Goal: Complete application form: Complete application form

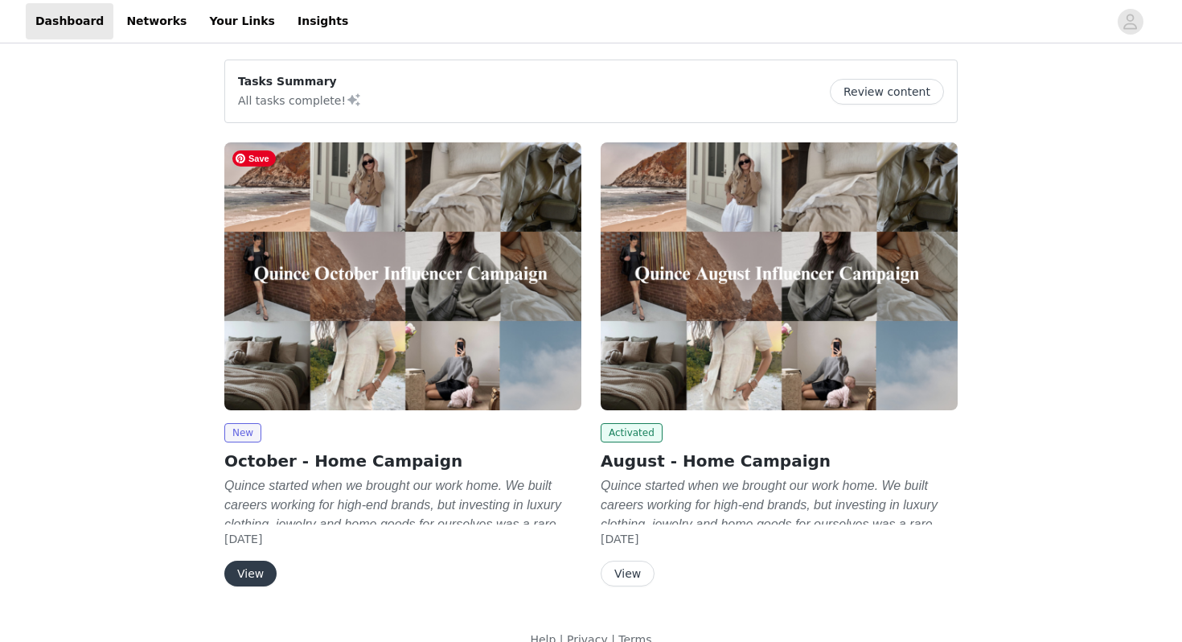
scroll to position [26, 0]
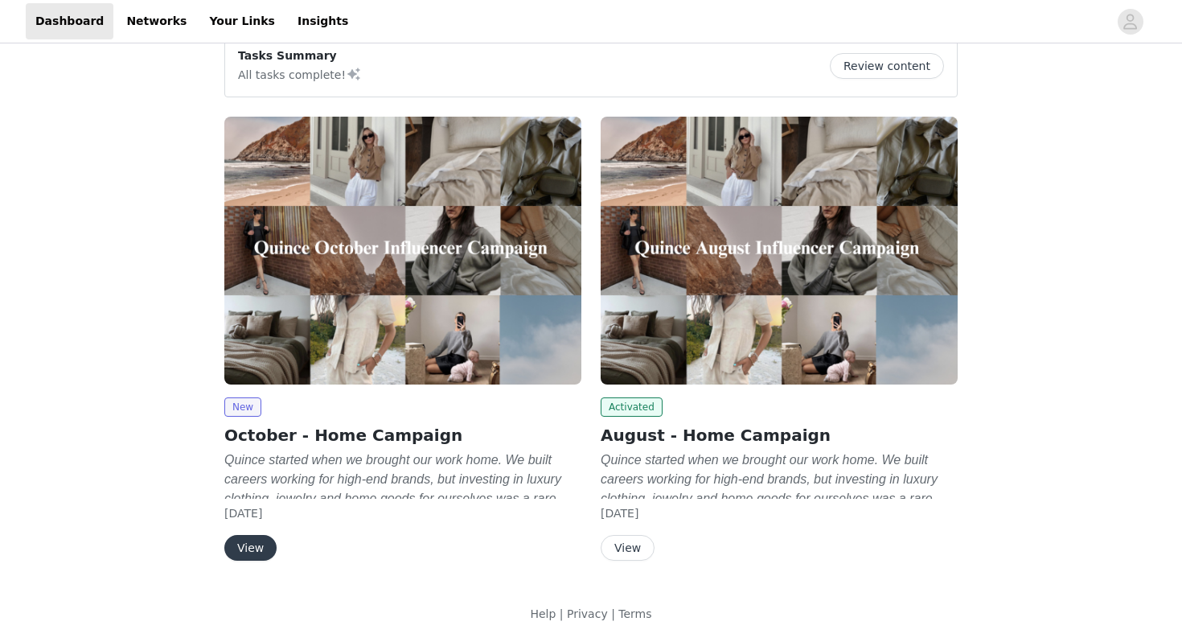
click at [253, 551] on button "View" at bounding box center [250, 548] width 52 height 26
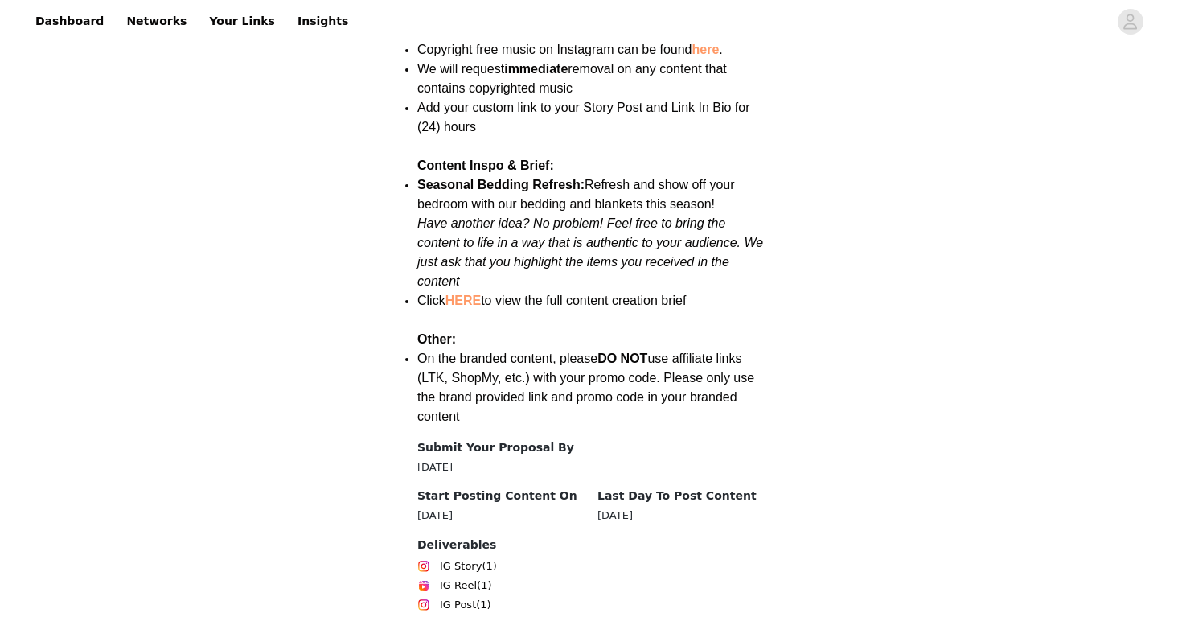
scroll to position [2179, 0]
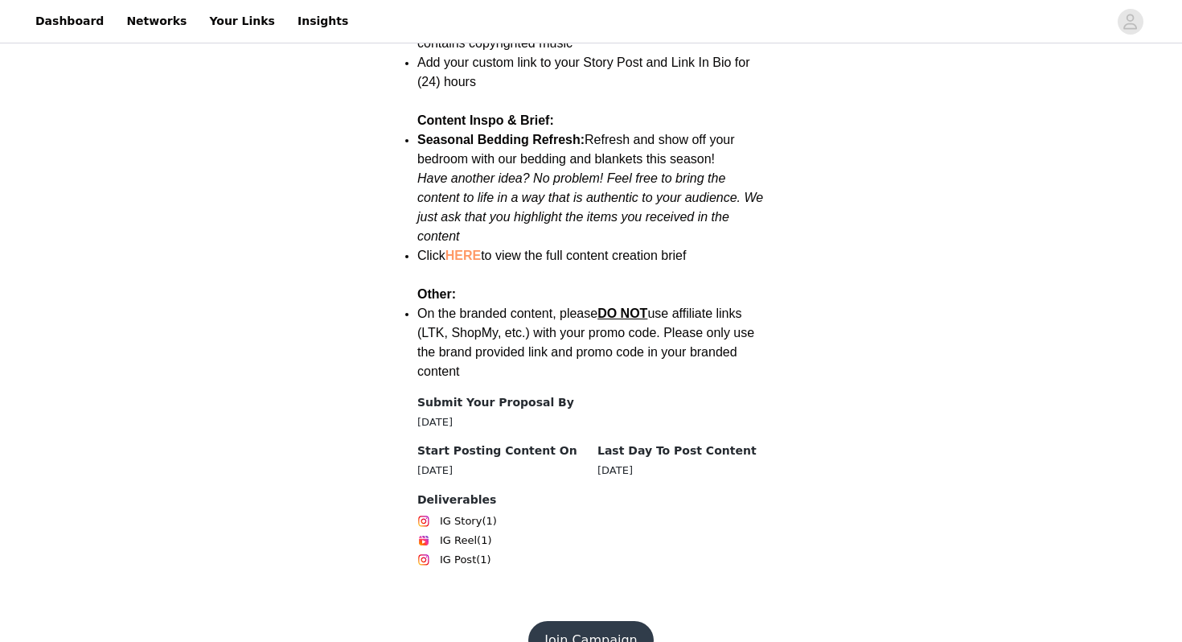
click at [591, 621] on button "Join Campaign" at bounding box center [590, 640] width 125 height 39
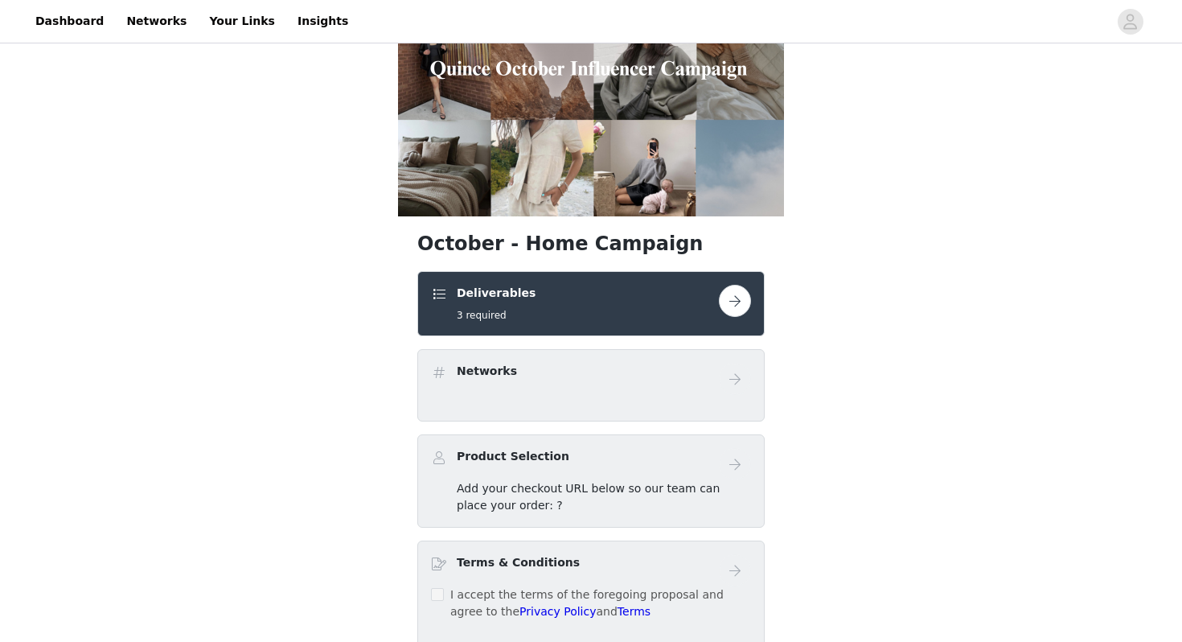
scroll to position [273, 0]
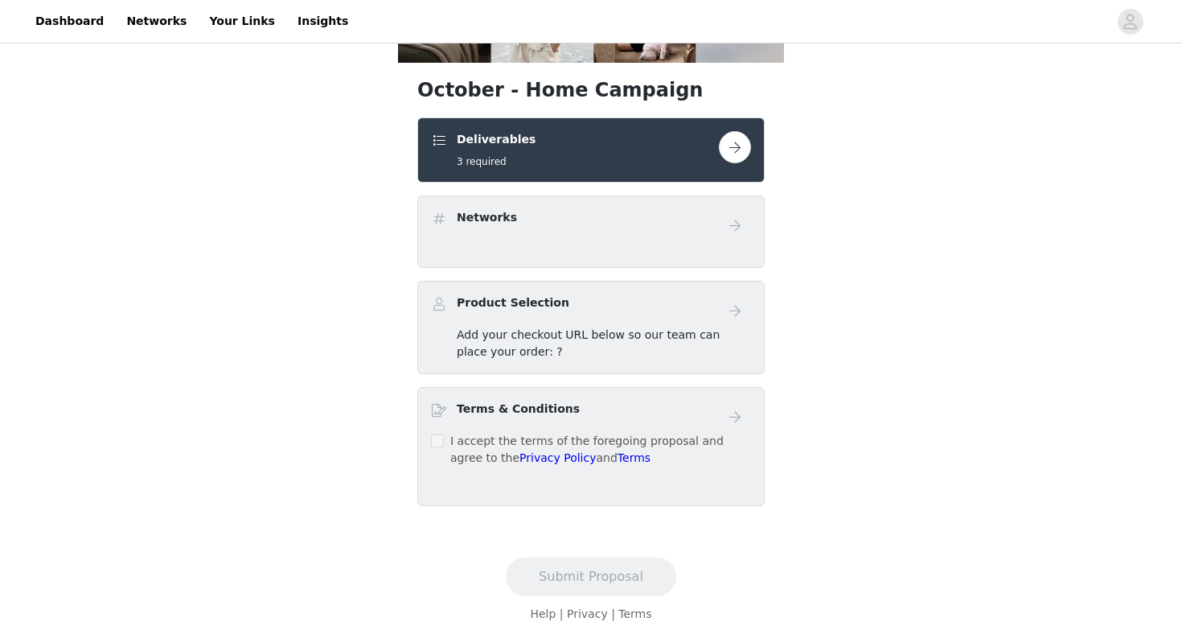
click at [736, 149] on button "button" at bounding box center [735, 147] width 32 height 32
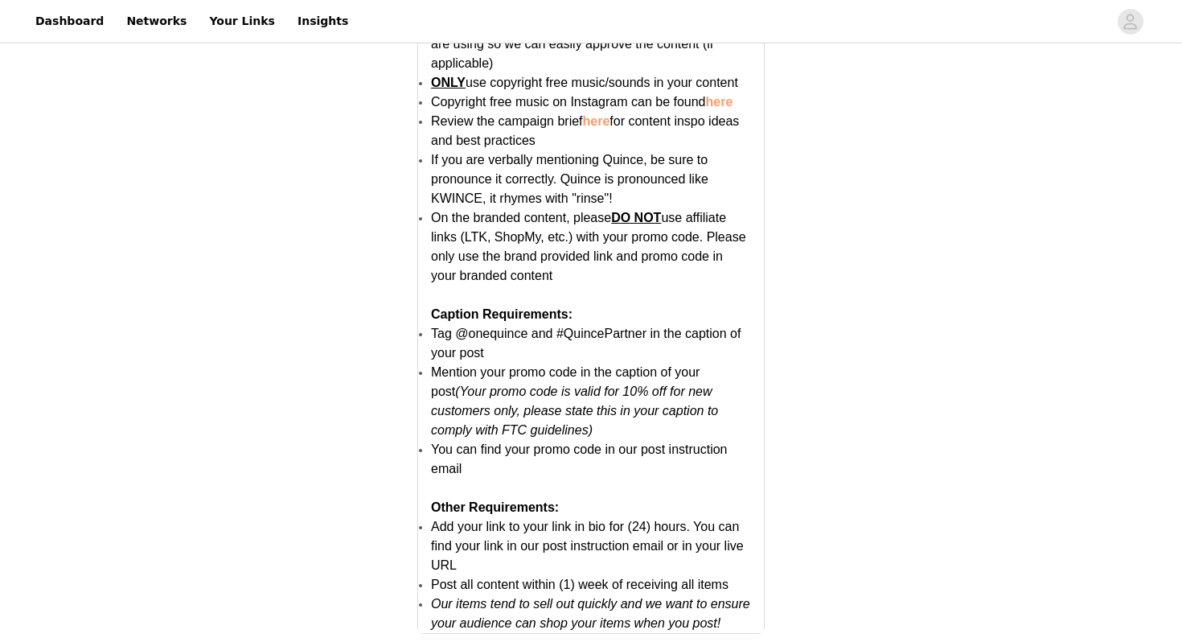
scroll to position [3163, 0]
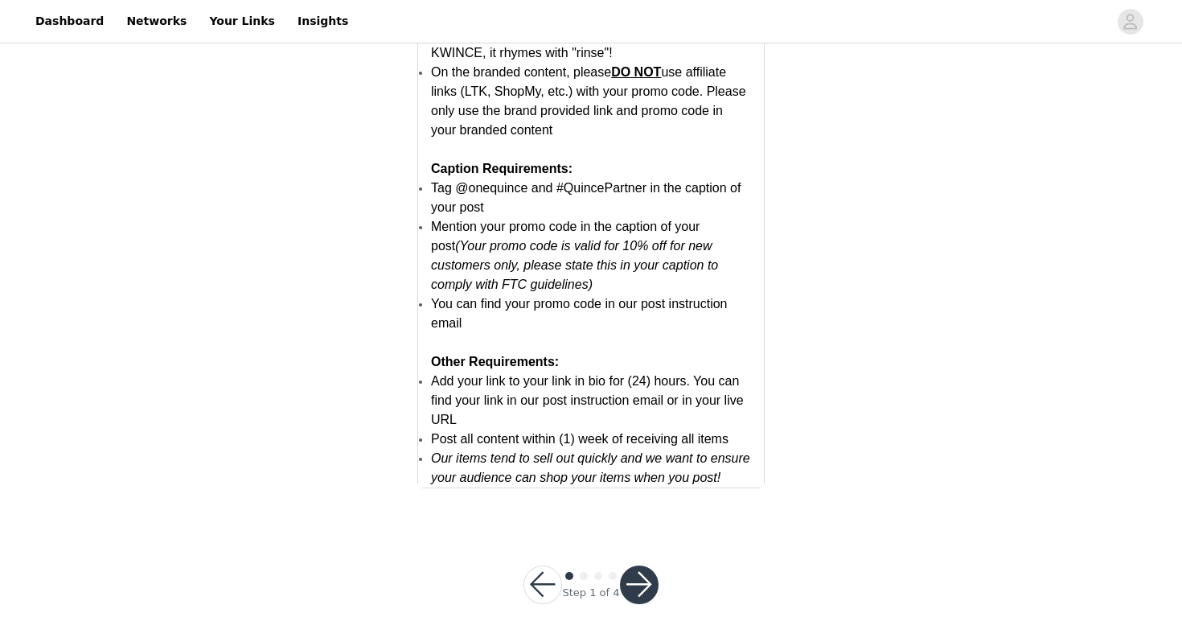
click at [630, 579] on button "button" at bounding box center [639, 584] width 39 height 39
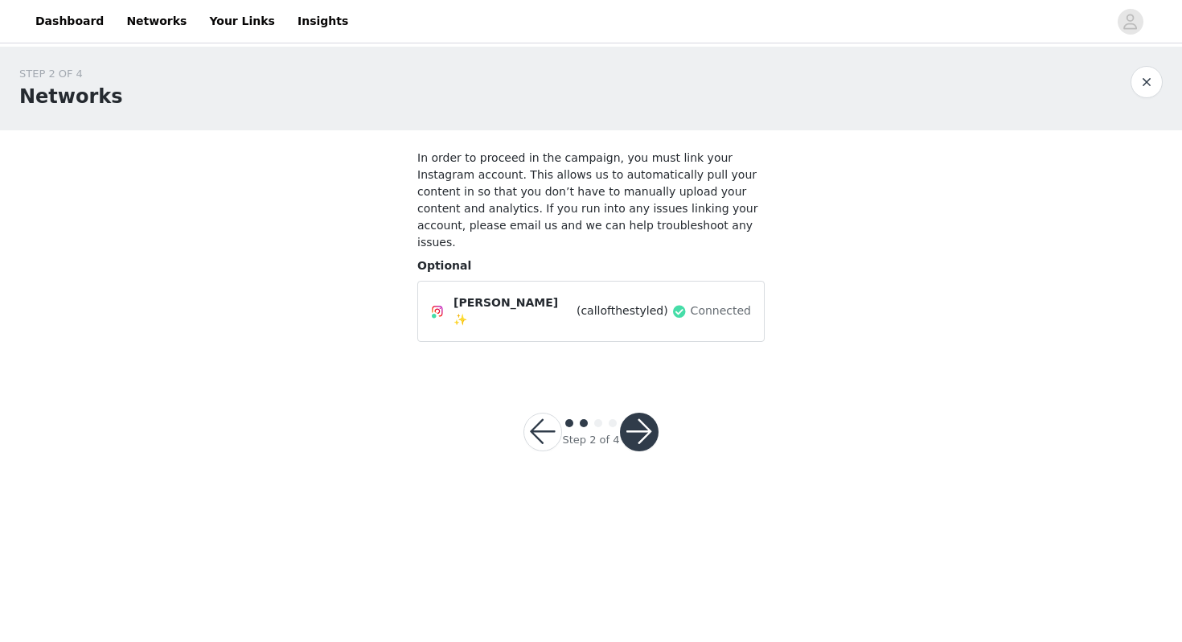
click at [576, 302] on span "(callofthestyled)" at bounding box center [622, 310] width 92 height 17
click at [633, 423] on button "button" at bounding box center [639, 431] width 39 height 39
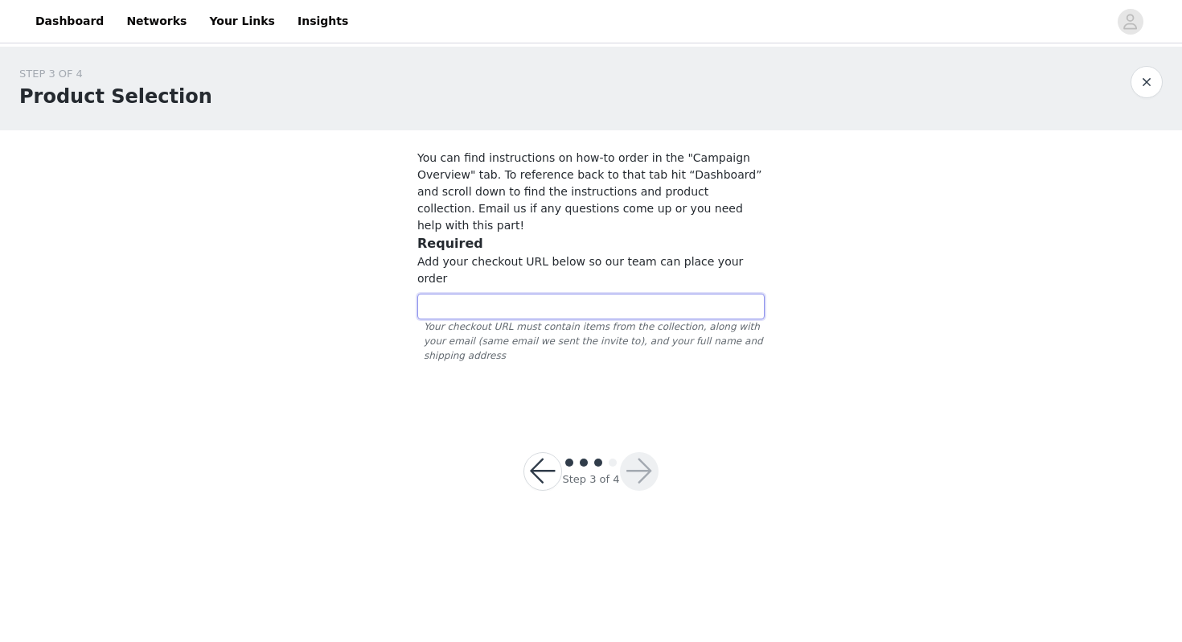
click at [493, 293] on input "text" at bounding box center [590, 306] width 347 height 26
paste input "[URL][DOMAIN_NAME]"
type input "[URL][DOMAIN_NAME]"
click at [643, 452] on button "button" at bounding box center [639, 471] width 39 height 39
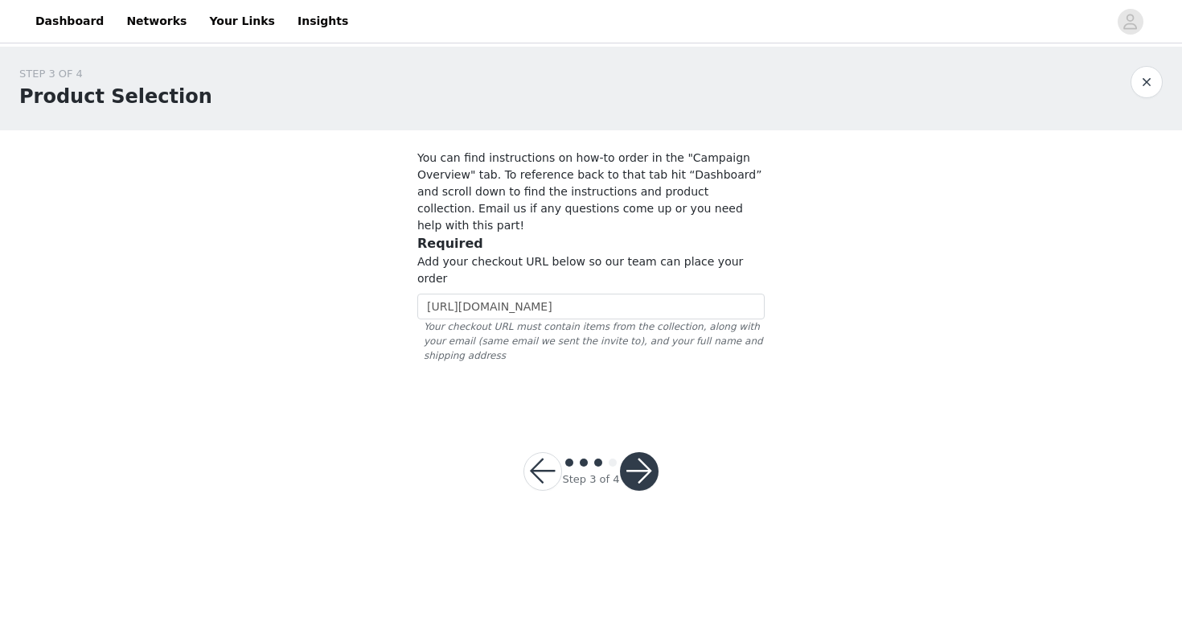
scroll to position [0, 0]
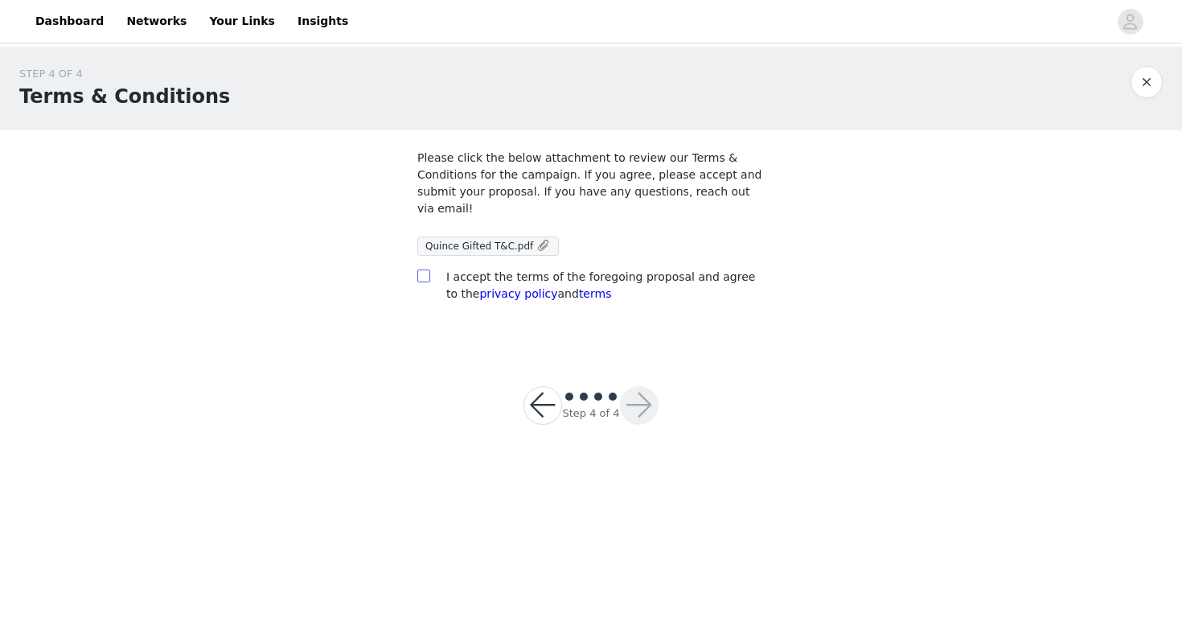
click at [422, 277] on input "checkbox" at bounding box center [422, 274] width 11 height 11
checkbox input "true"
click at [629, 401] on button "button" at bounding box center [639, 405] width 39 height 39
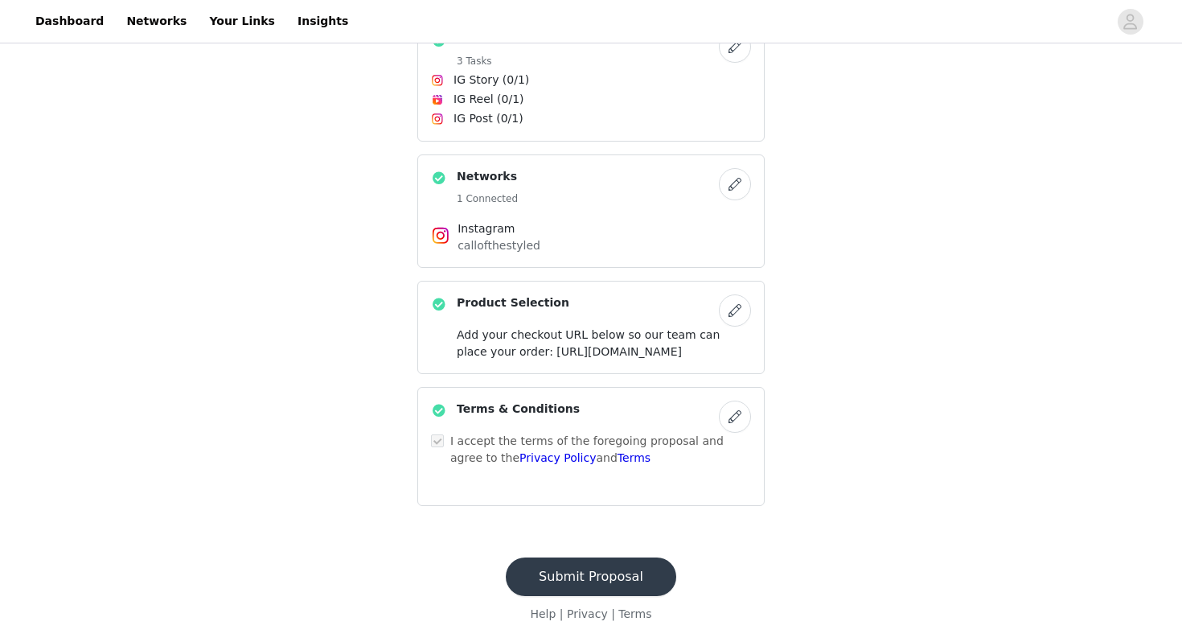
scroll to position [424, 0]
click at [609, 572] on button "Submit Proposal" at bounding box center [591, 576] width 170 height 39
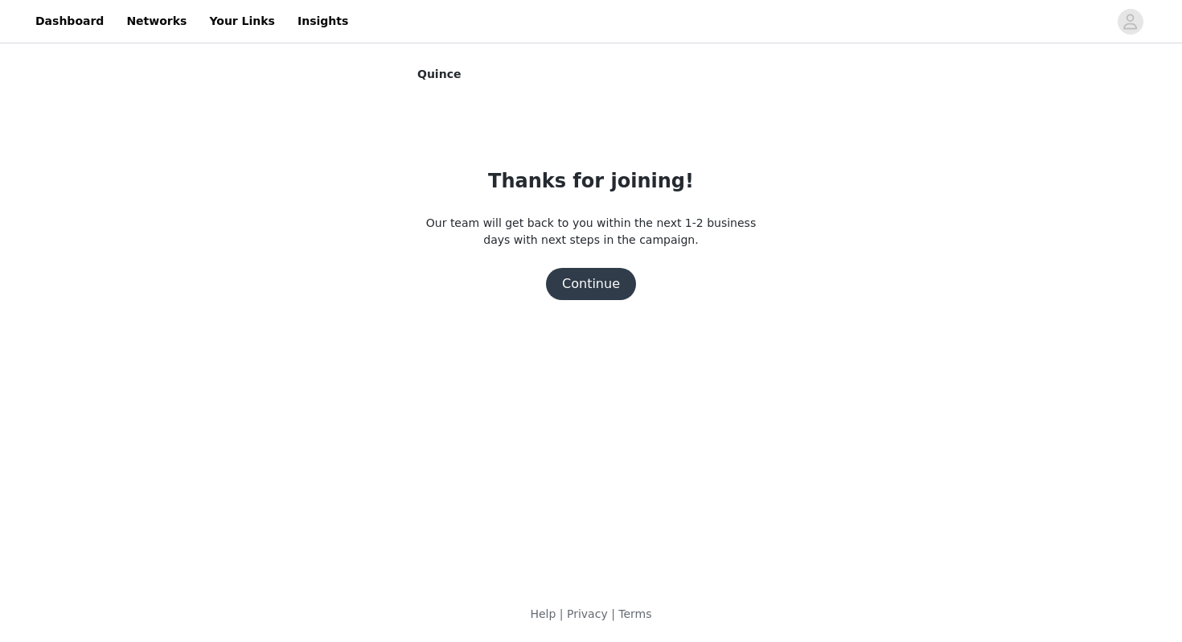
click at [572, 273] on button "Continue" at bounding box center [591, 284] width 90 height 32
